Goal: Information Seeking & Learning: Find contact information

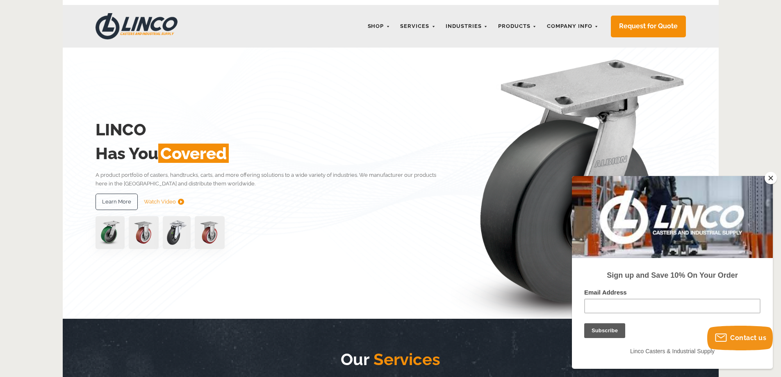
scroll to position [41, 0]
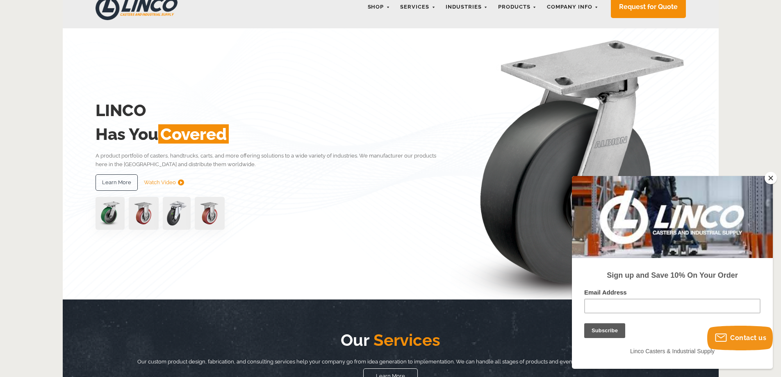
click at [771, 177] on button "Close" at bounding box center [770, 178] width 12 height 12
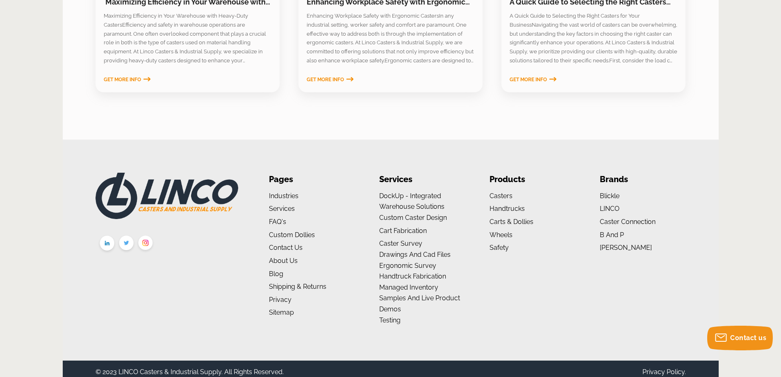
scroll to position [1349, 0]
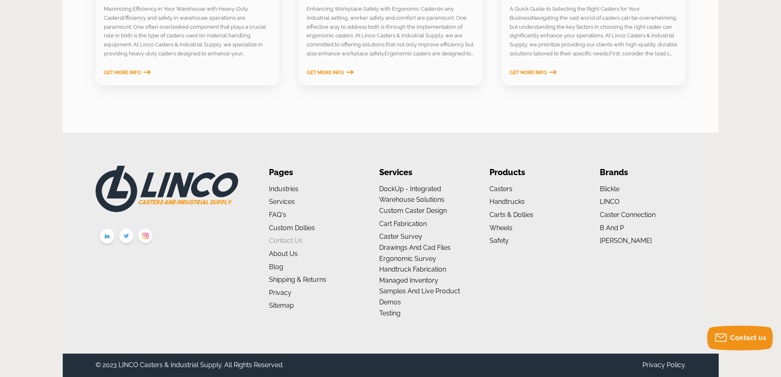
click at [289, 241] on link "Contact Us" at bounding box center [286, 240] width 34 height 8
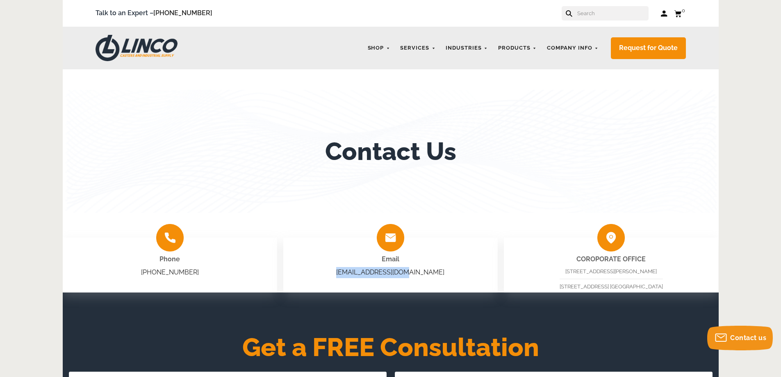
copy link "sales@shoplinco.com"
drag, startPoint x: 427, startPoint y: 272, endPoint x: 358, endPoint y: 279, distance: 69.7
click at [358, 279] on div "Email sales@shoplinco.com" at bounding box center [390, 264] width 214 height 55
